Goal: Navigation & Orientation: Understand site structure

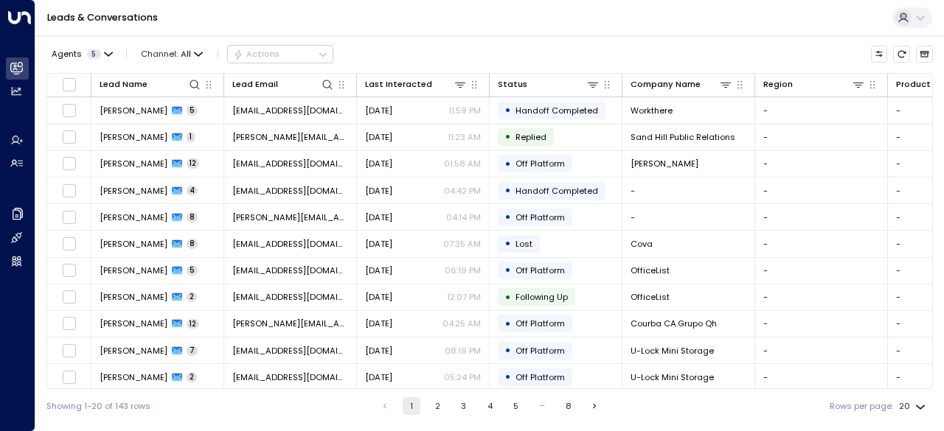
click at [898, 15] on icon at bounding box center [904, 18] width 12 height 12
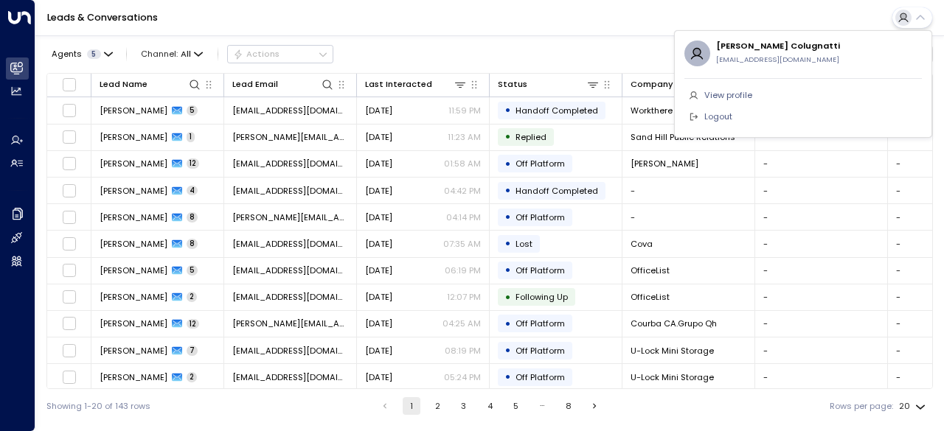
click at [916, 15] on div at bounding box center [472, 215] width 944 height 431
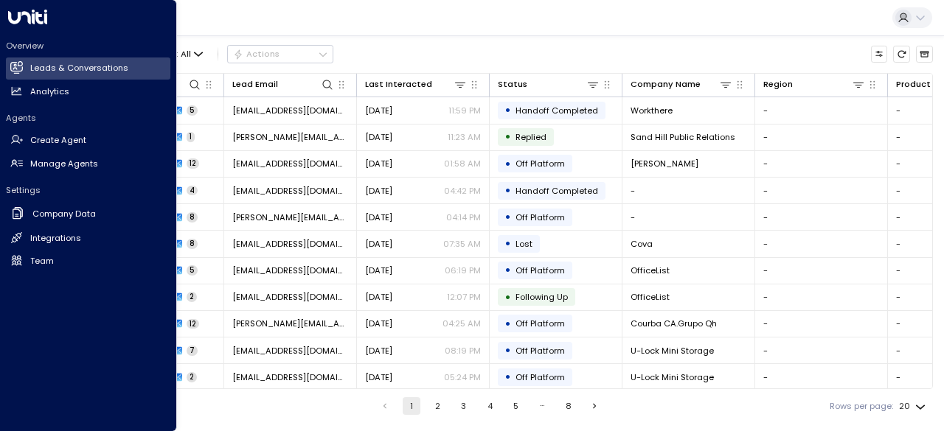
click at [25, 8] on div at bounding box center [88, 12] width 164 height 24
click at [55, 91] on h2 "Analytics" at bounding box center [49, 92] width 39 height 13
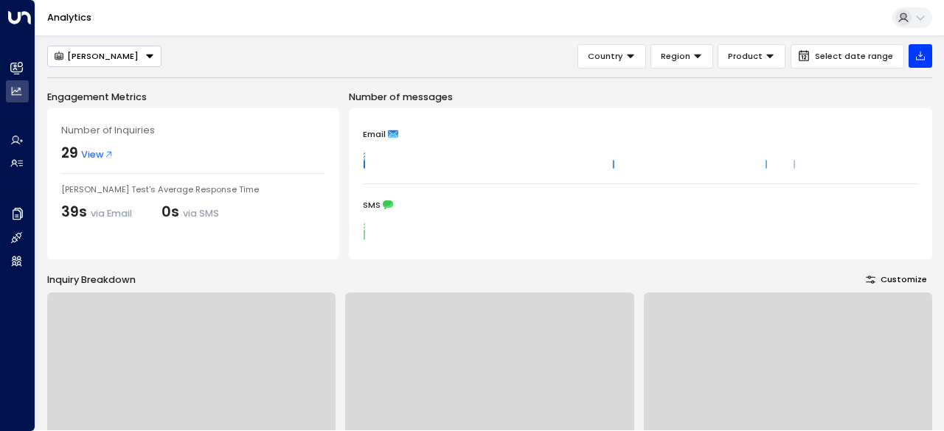
click at [932, 11] on div "Analytics" at bounding box center [489, 18] width 909 height 36
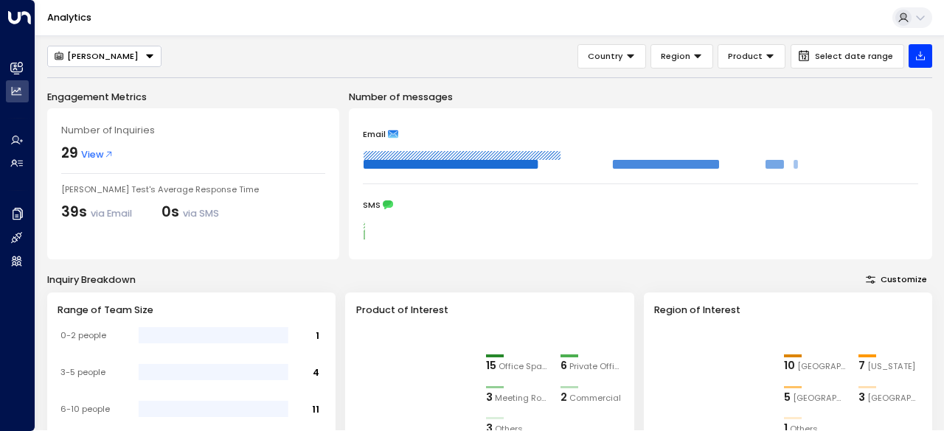
click at [926, 14] on button at bounding box center [912, 17] width 40 height 21
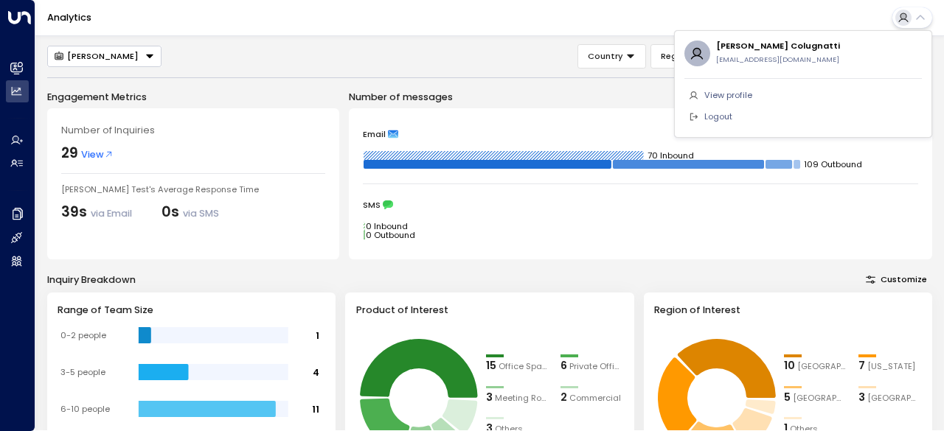
click at [19, 139] on div at bounding box center [472, 215] width 944 height 431
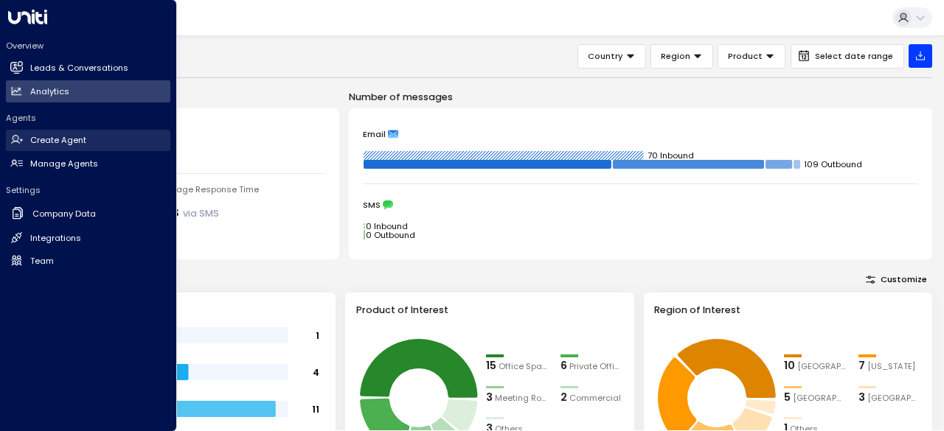
click at [19, 138] on icon at bounding box center [16, 140] width 13 height 13
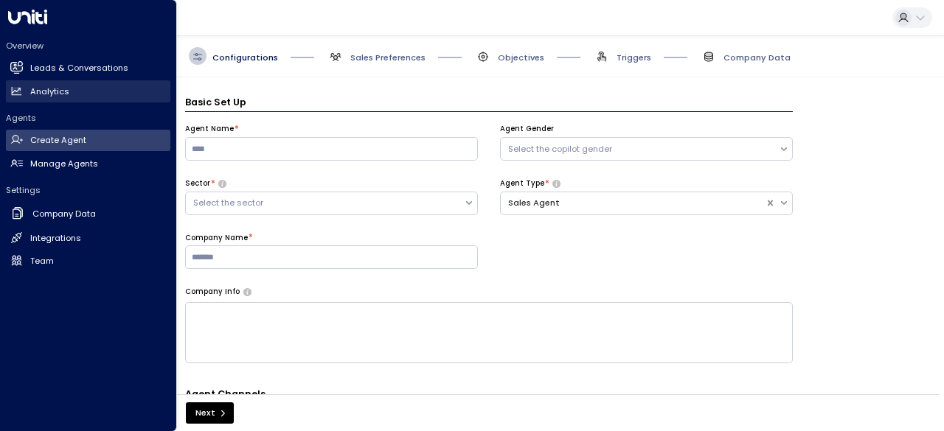
scroll to position [18, 0]
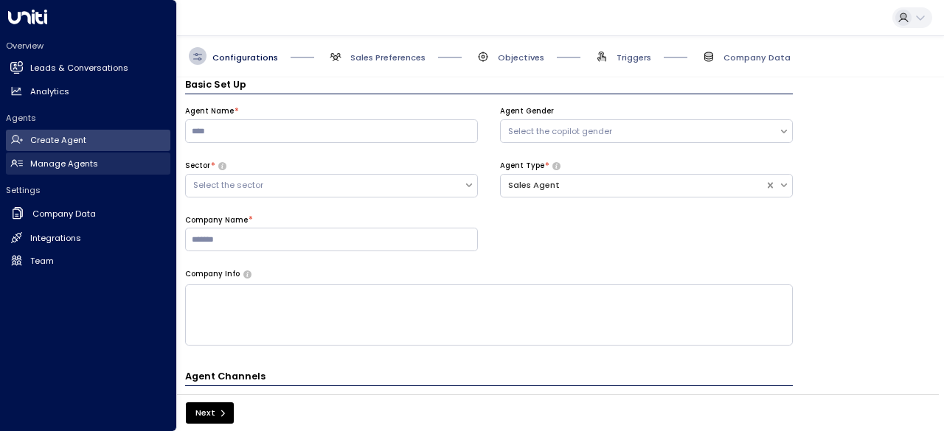
click at [89, 159] on h2 "Manage Agents" at bounding box center [64, 164] width 68 height 13
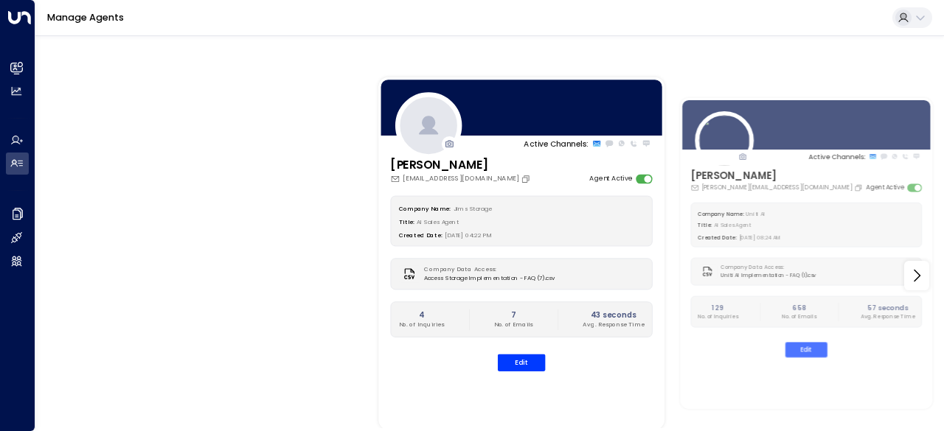
click at [911, 24] on button at bounding box center [912, 17] width 40 height 21
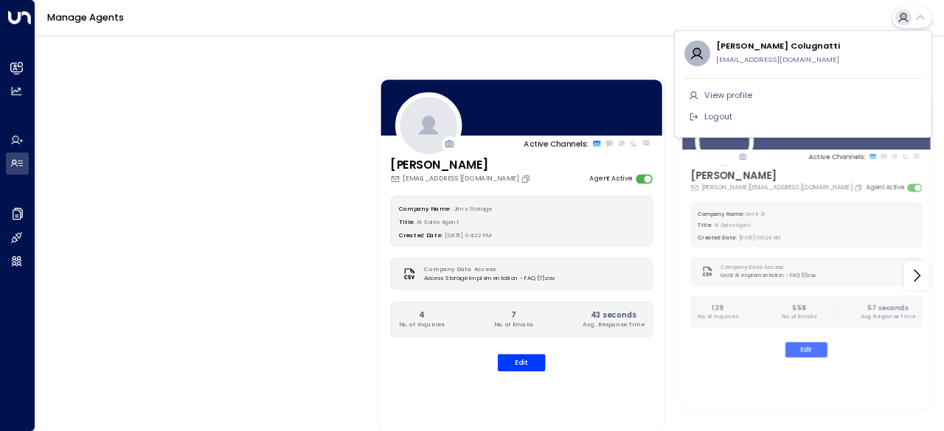
click at [12, 212] on div at bounding box center [472, 215] width 944 height 431
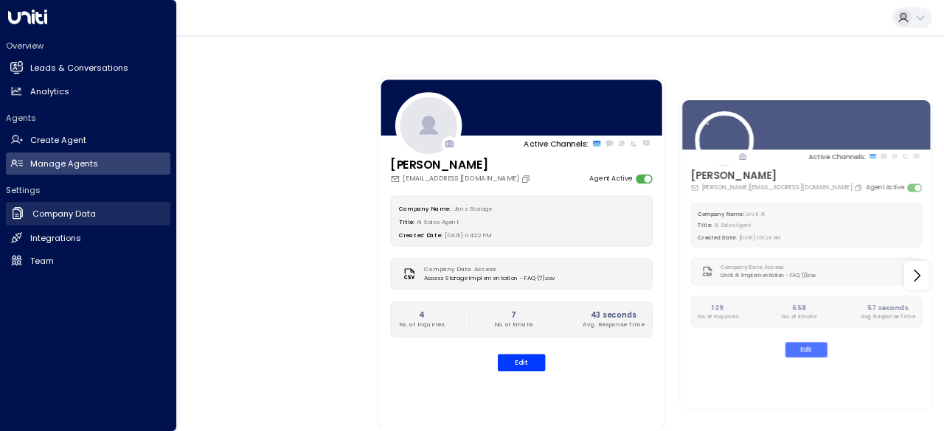
click at [25, 217] on icon at bounding box center [17, 213] width 15 height 15
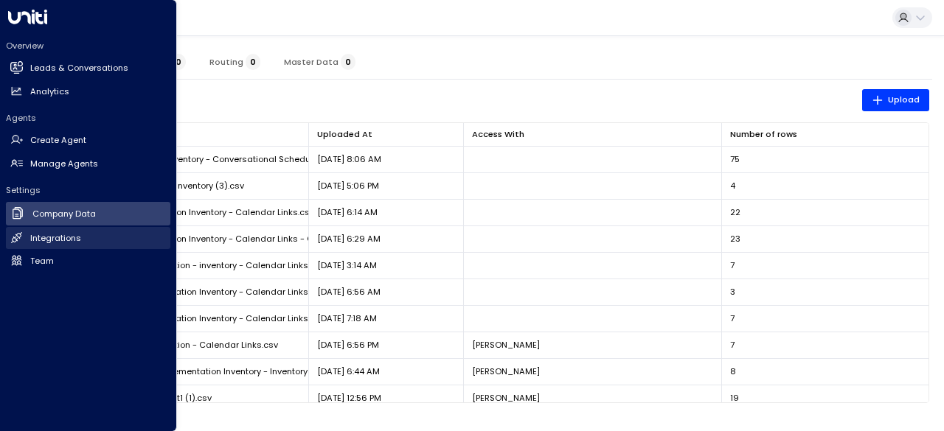
click at [65, 238] on h2 "Integrations" at bounding box center [55, 238] width 51 height 13
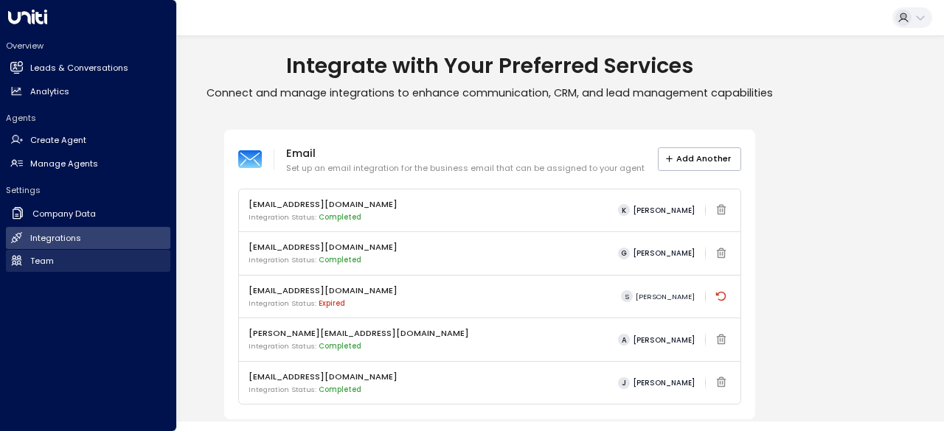
click at [60, 260] on link "Team Team" at bounding box center [88, 261] width 164 height 22
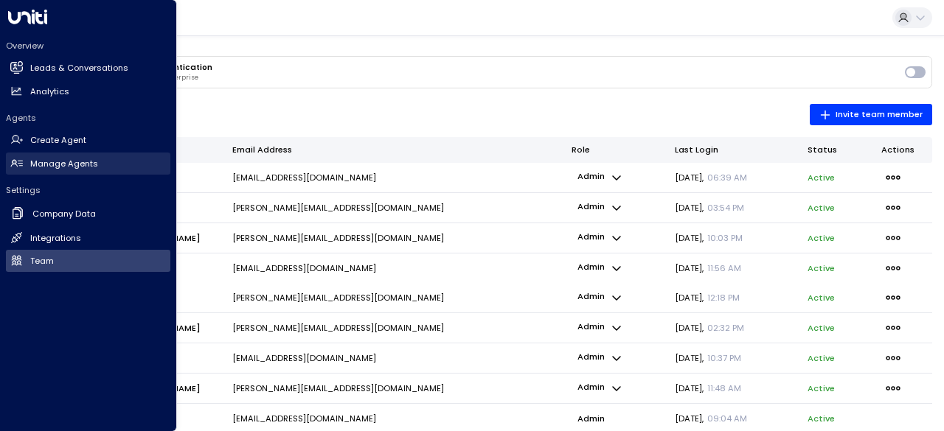
click at [89, 160] on h2 "Manage Agents" at bounding box center [64, 164] width 68 height 13
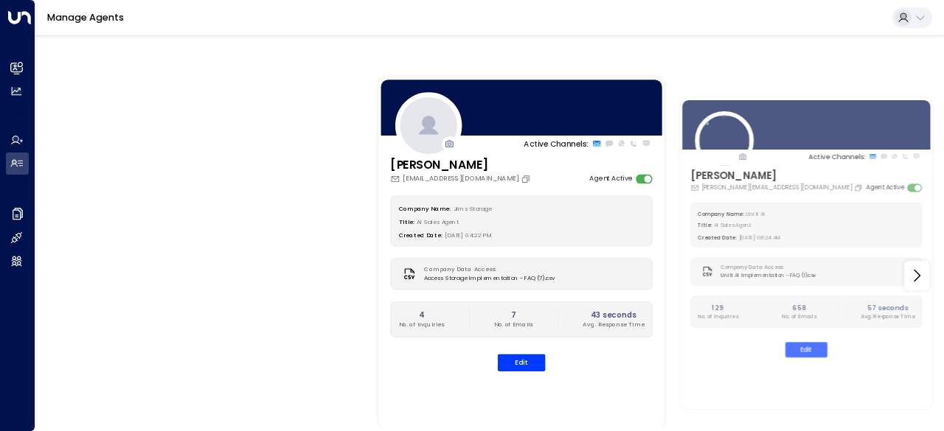
click at [927, 25] on button at bounding box center [912, 17] width 40 height 21
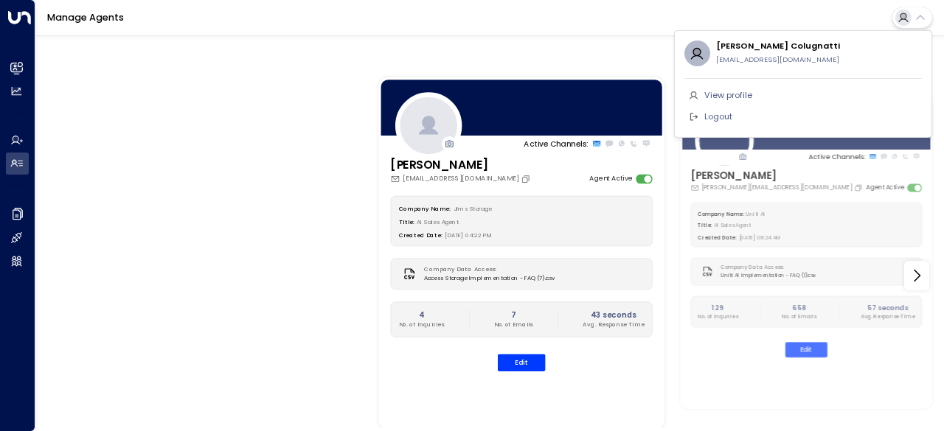
click at [496, 24] on div at bounding box center [472, 215] width 944 height 431
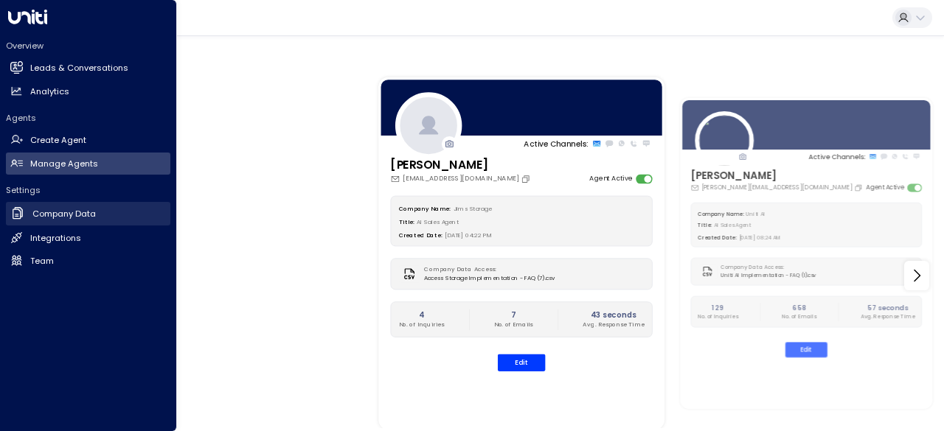
click at [18, 218] on icon at bounding box center [17, 213] width 15 height 15
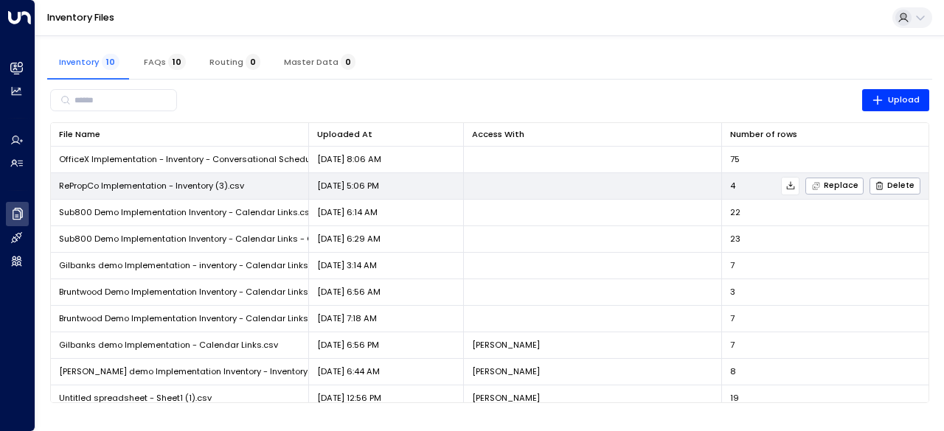
scroll to position [7, 0]
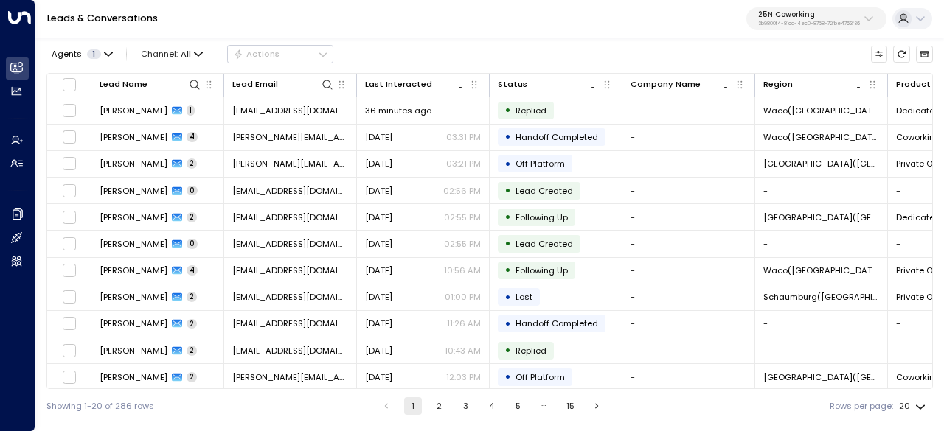
click at [820, 18] on p "25N Coworking" at bounding box center [809, 14] width 102 height 9
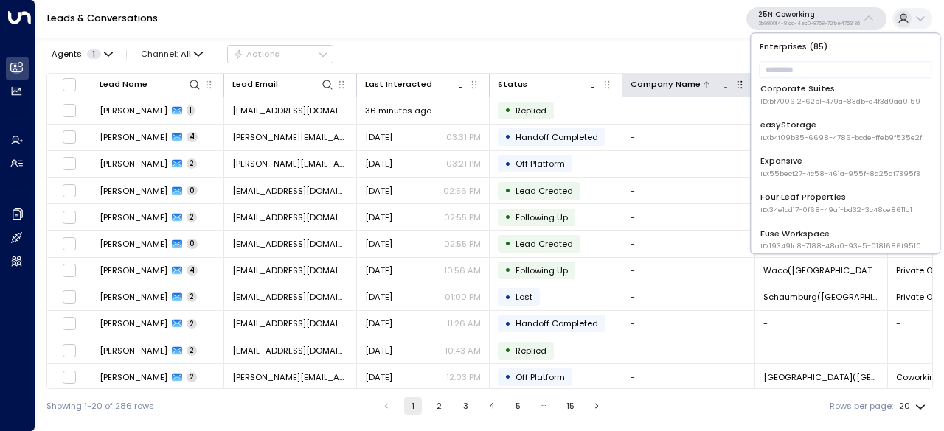
scroll to position [74, 0]
